Goal: Find contact information

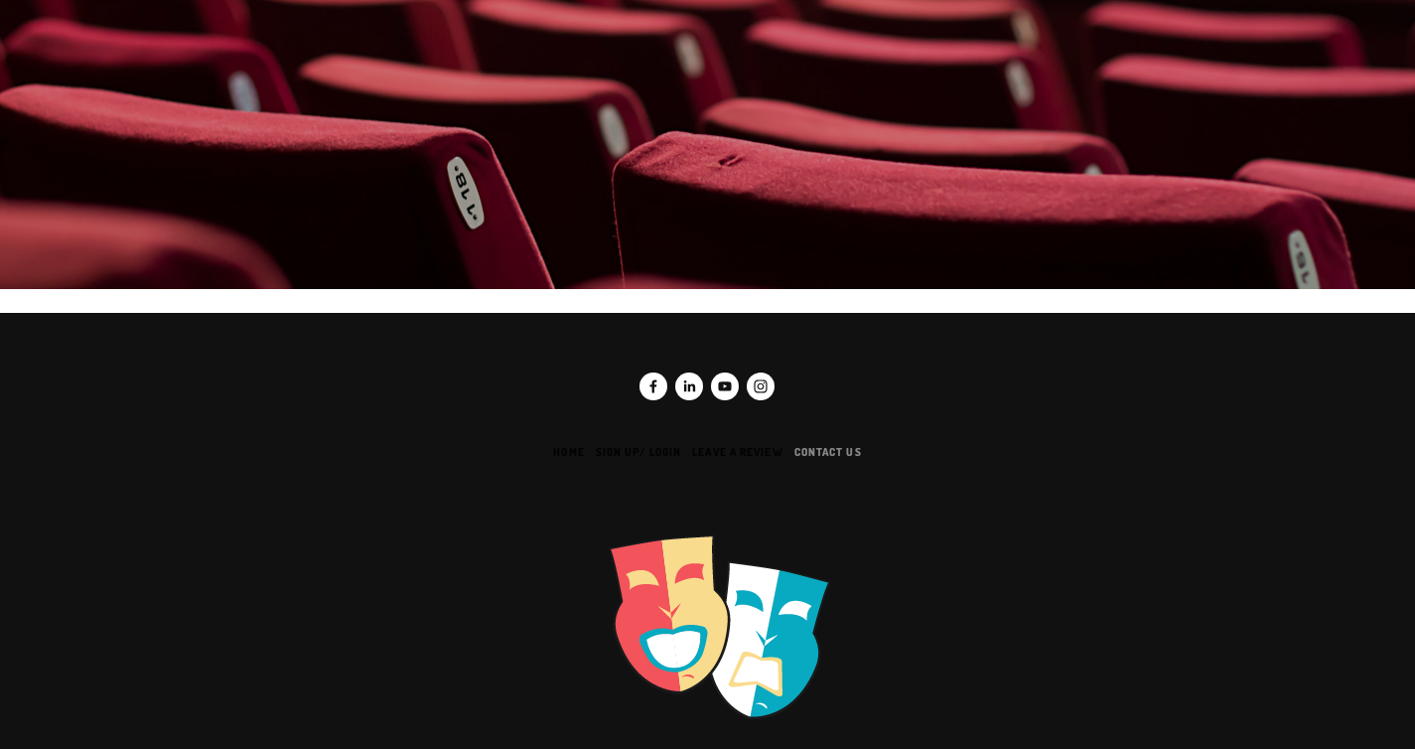
scroll to position [6425, 0]
click at [819, 445] on link "Contact us" at bounding box center [833, 452] width 78 height 15
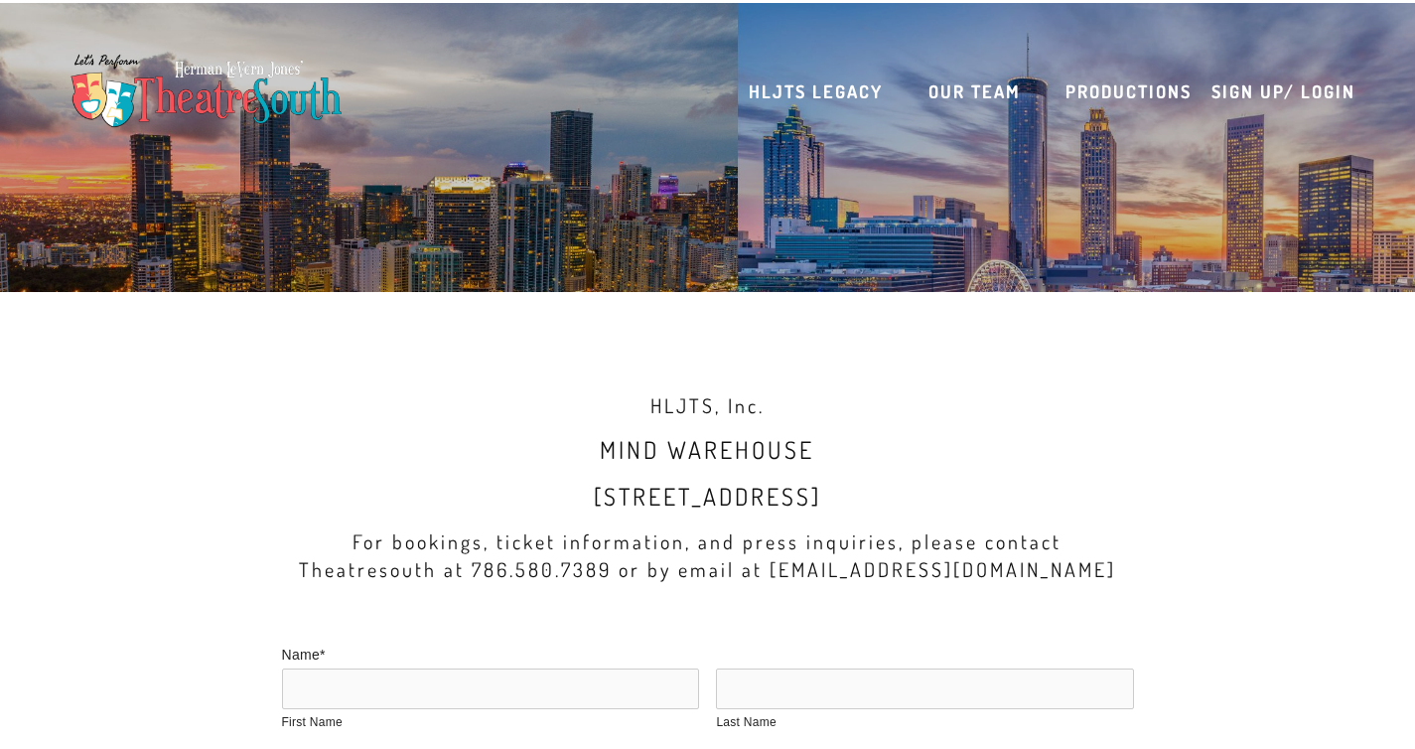
click at [653, 427] on div "HLJTS, Inc. Mind warehouse 111 NE 1st St FL 8, Miami, FL 33132 For bookings, ti…" at bounding box center [707, 501] width 853 height 221
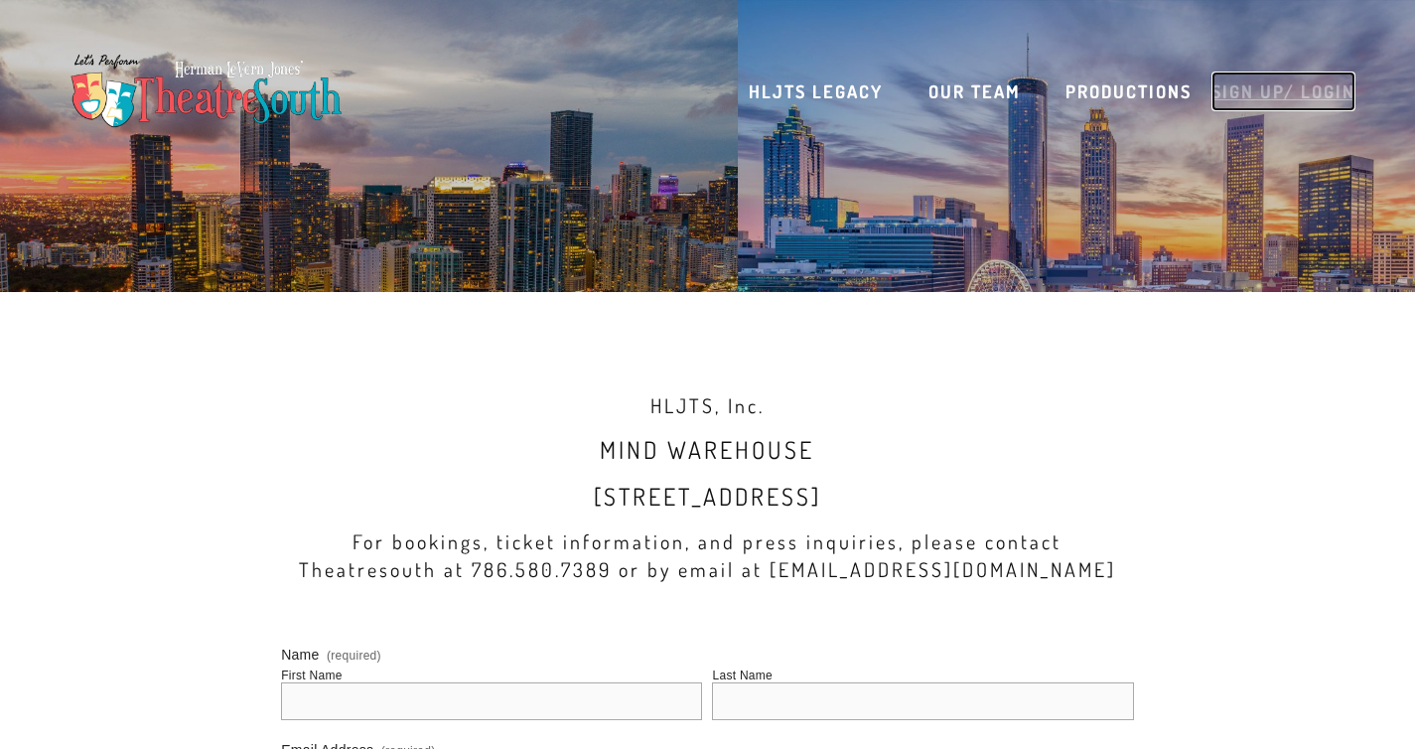
click at [1296, 96] on link "Sign up/ Login" at bounding box center [1283, 91] width 144 height 40
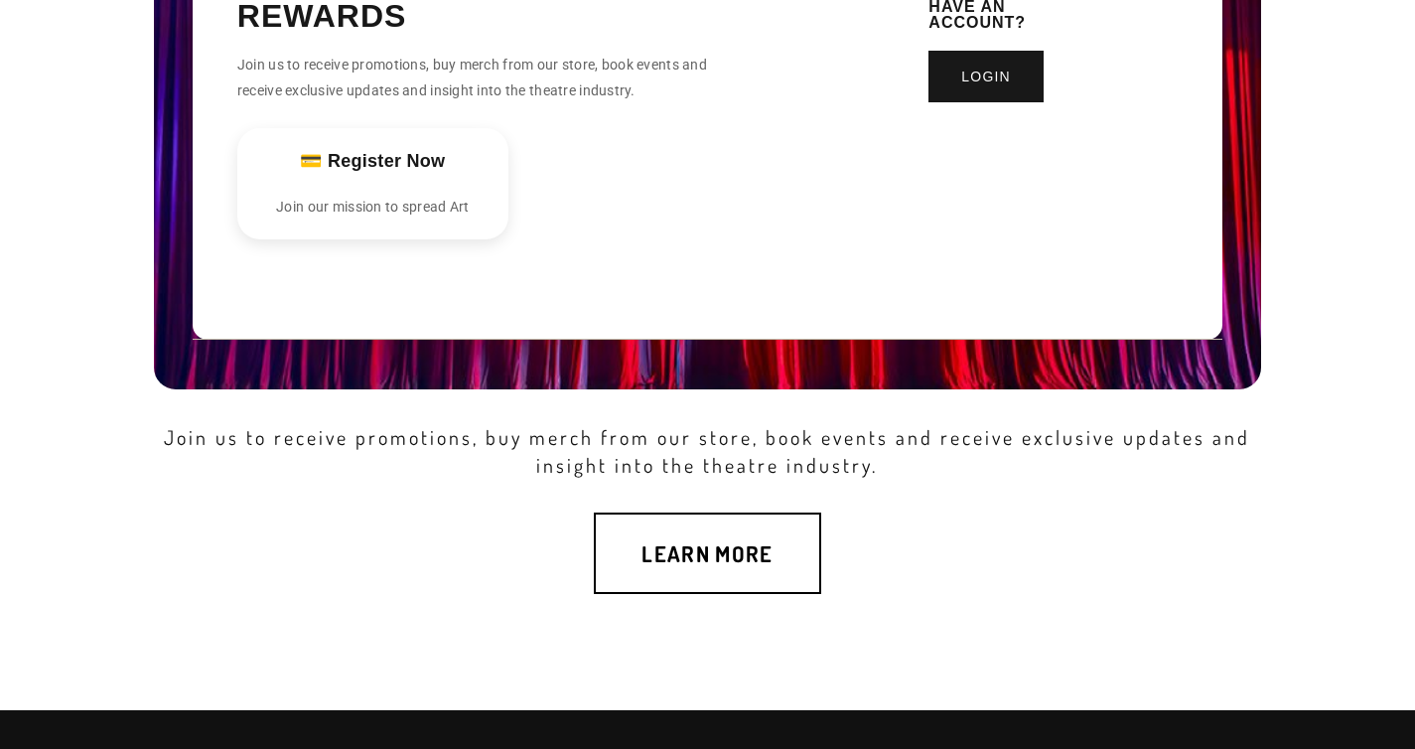
scroll to position [329, 0]
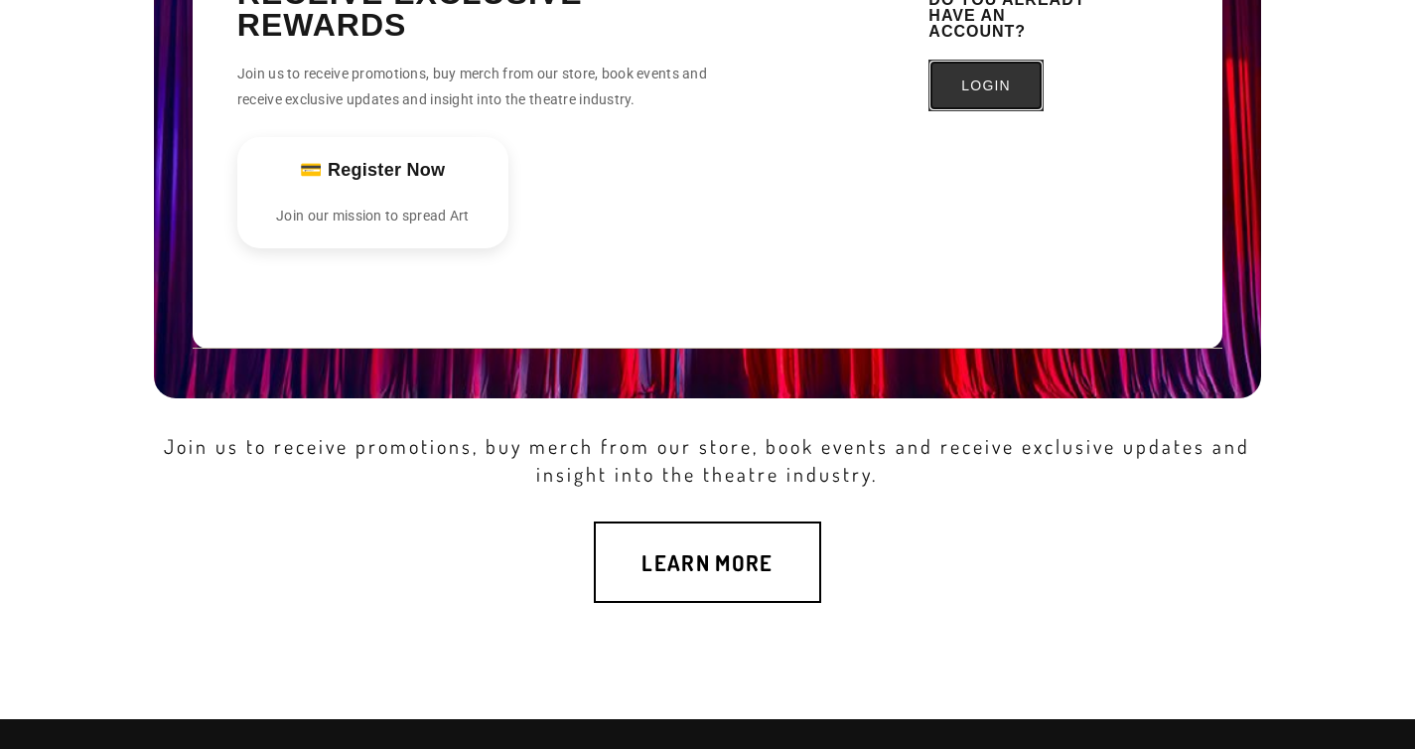
click at [972, 93] on link "Login" at bounding box center [985, 86] width 115 height 52
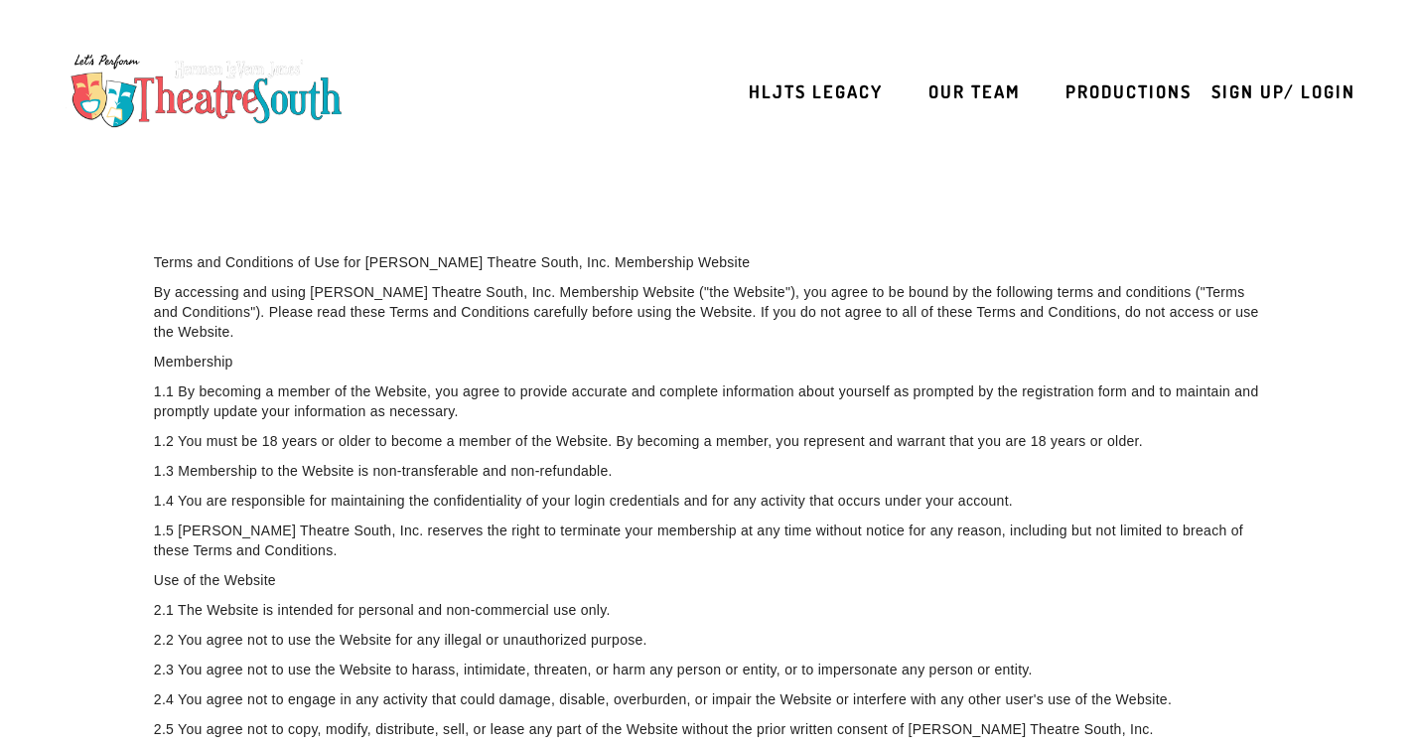
click at [355, 311] on p "By accessing and using Herman Levern Jones Theatre South, Inc. Membership Websi…" at bounding box center [707, 312] width 1107 height 60
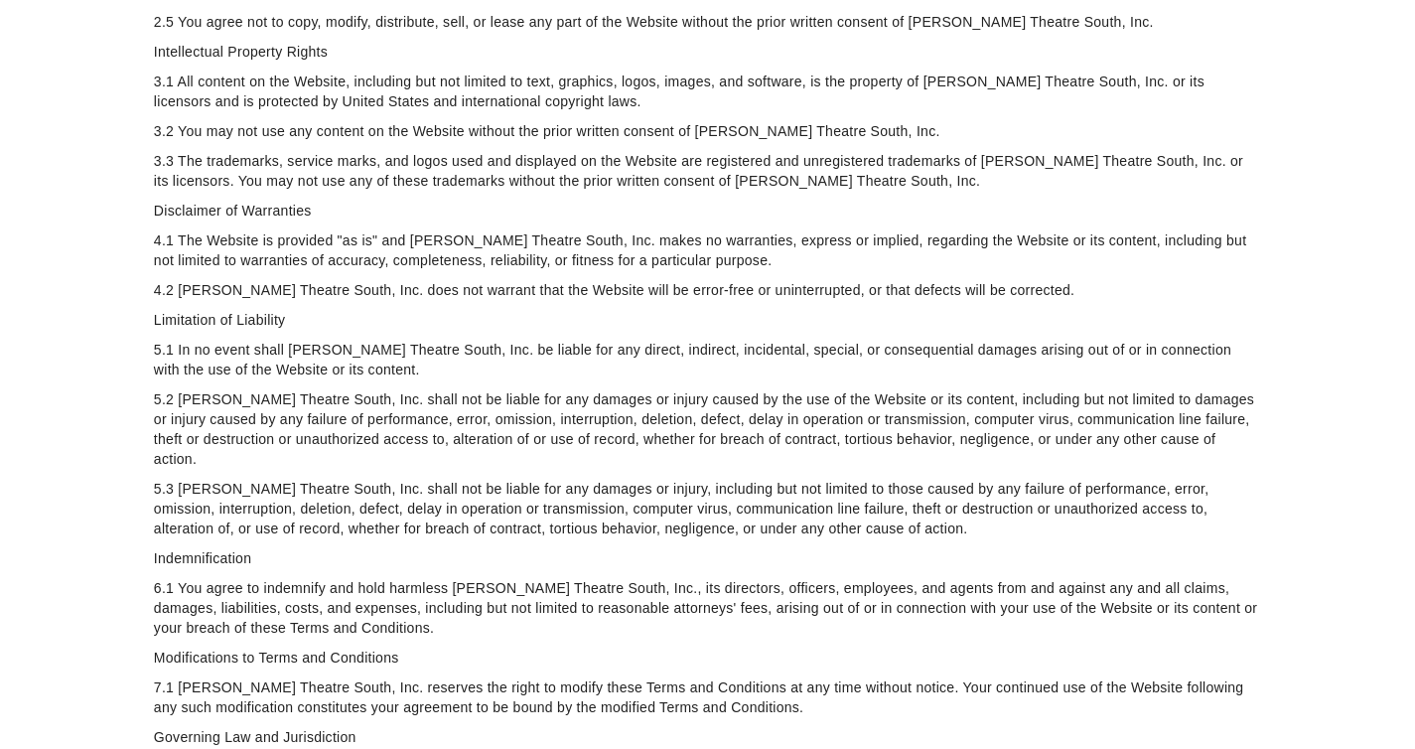
scroll to position [1507, 0]
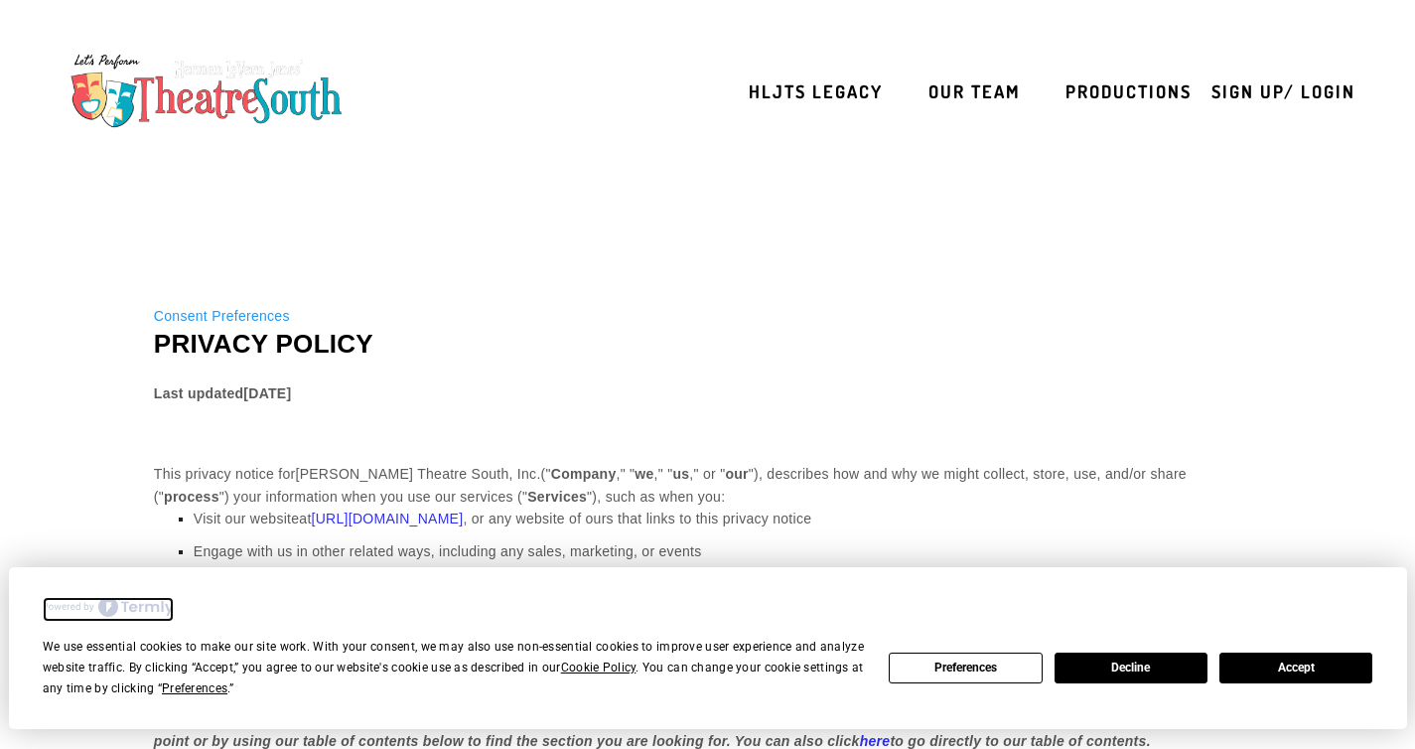
click at [149, 600] on img "Cookie Consent Prompt" at bounding box center [108, 607] width 131 height 20
